Goal: Transaction & Acquisition: Purchase product/service

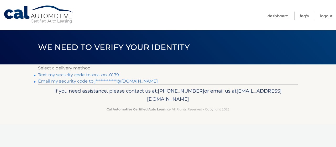
click at [64, 77] on link "Text my security code to xxx-xxx-0179" at bounding box center [78, 74] width 81 height 5
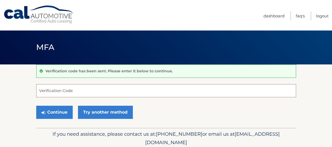
click at [157, 92] on input "Verification Code" at bounding box center [166, 90] width 260 height 13
type input "381774"
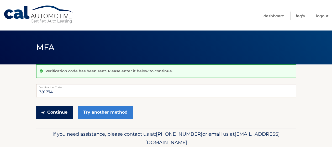
click at [51, 115] on button "Continue" at bounding box center [54, 111] width 36 height 13
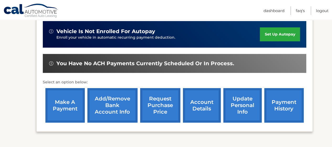
scroll to position [140, 0]
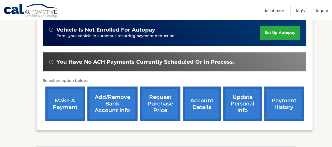
click at [68, 106] on link "make a payment" at bounding box center [64, 103] width 39 height 34
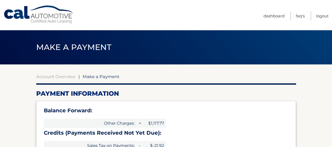
select select "ZTlkMjlhNDItZjdiNC00MjJmLWIzODUtMTIzNzFkNDdmZGNi"
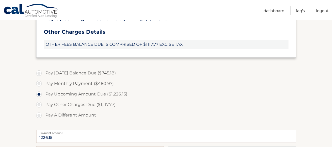
scroll to position [201, 0]
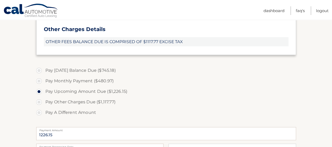
click at [40, 86] on label "Pay Monthly Payment ($480.97)" at bounding box center [166, 80] width 260 height 10
click at [40, 84] on input "Pay Monthly Payment ($480.97)" at bounding box center [40, 79] width 5 height 8
radio input "true"
type input "480.97"
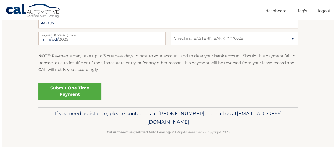
scroll to position [332, 0]
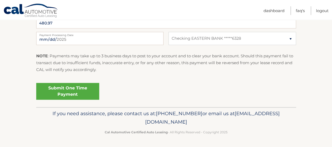
click at [86, 99] on link "Submit One Time Payment" at bounding box center [67, 91] width 63 height 17
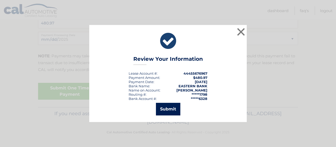
click at [169, 111] on button "Submit" at bounding box center [168, 108] width 24 height 13
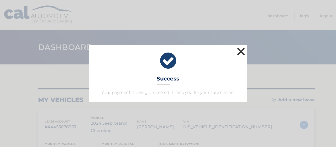
click at [241, 46] on button "×" at bounding box center [240, 51] width 10 height 10
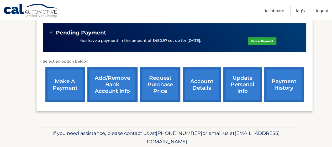
scroll to position [175, 0]
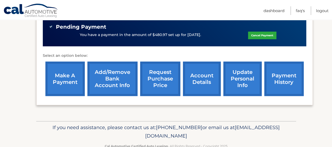
click at [279, 78] on link "payment history" at bounding box center [283, 78] width 39 height 34
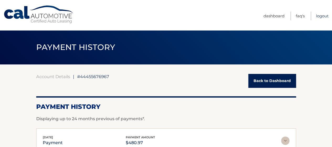
click at [319, 15] on link "Logout" at bounding box center [322, 16] width 13 height 9
